Goal: Complete application form

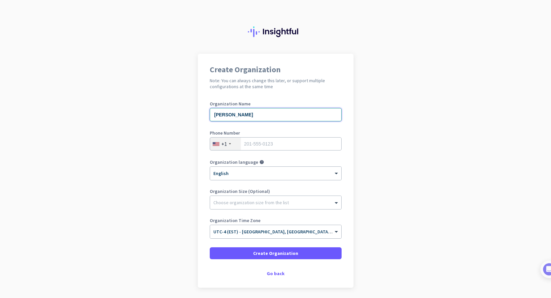
type input "Nella Amari"
type input "5149279162"
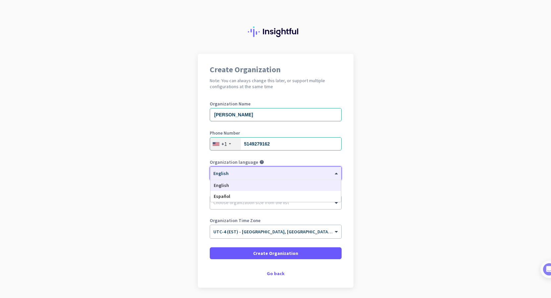
click at [287, 179] on div "× English" at bounding box center [275, 173] width 131 height 13
click at [234, 145] on div "+1" at bounding box center [225, 144] width 31 height 13
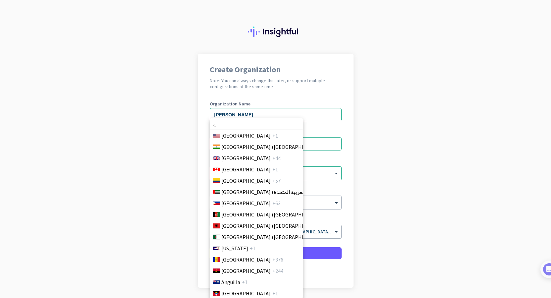
click at [233, 126] on input "c" at bounding box center [256, 125] width 93 height 9
type input "canada"
click at [225, 169] on span "Canada" at bounding box center [245, 169] width 49 height 8
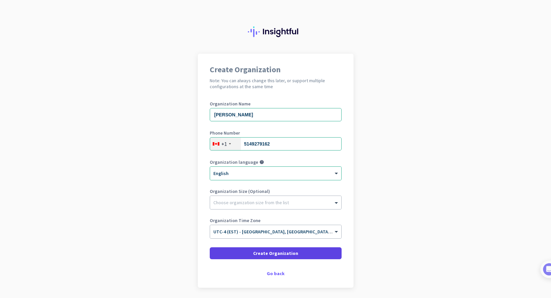
click at [239, 251] on span at bounding box center [276, 253] width 132 height 16
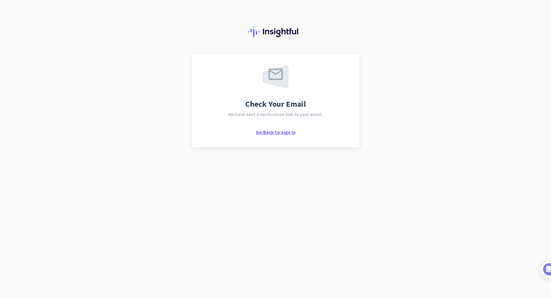
click at [271, 134] on span "Go Back to Sign In" at bounding box center [276, 132] width 40 height 6
click at [286, 135] on span "Go Back to Sign In" at bounding box center [276, 132] width 40 height 6
click at [267, 129] on span "Go Back to Sign In" at bounding box center [276, 132] width 40 height 6
